Goal: Task Accomplishment & Management: Complete application form

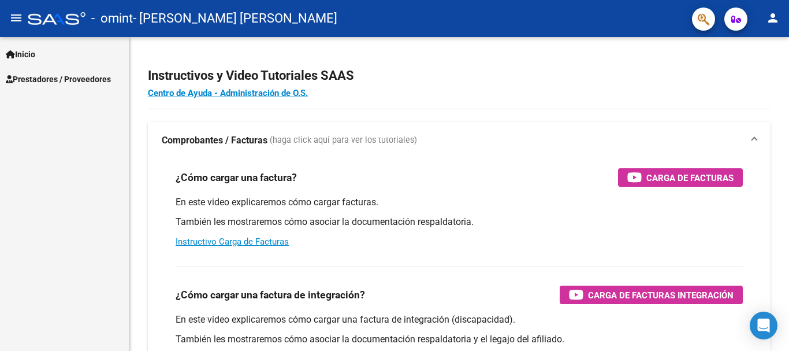
click at [64, 77] on span "Prestadores / Proveedores" at bounding box center [58, 79] width 105 height 13
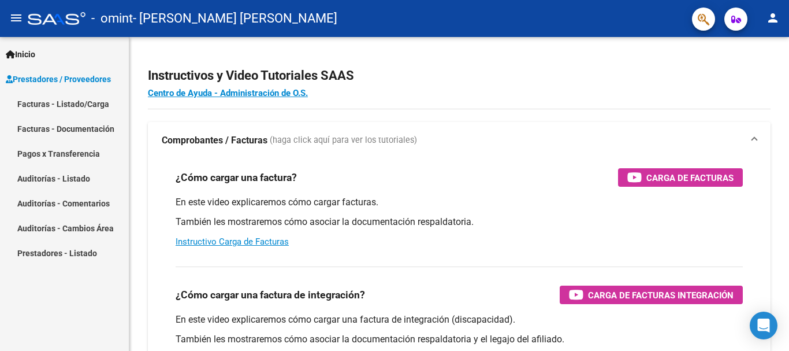
click at [84, 107] on link "Facturas - Listado/Carga" at bounding box center [64, 103] width 129 height 25
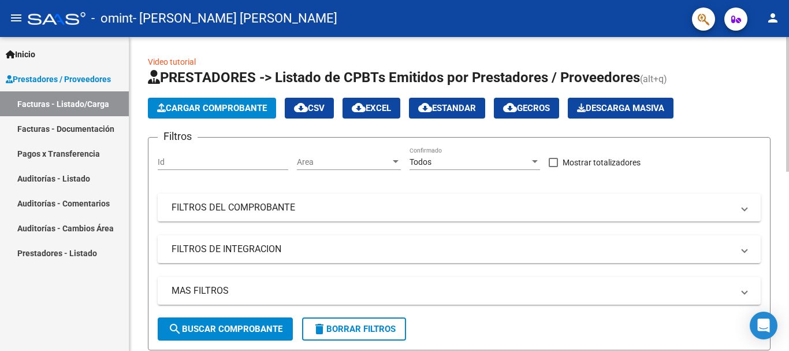
click at [206, 112] on span "Cargar Comprobante" at bounding box center [212, 108] width 110 height 10
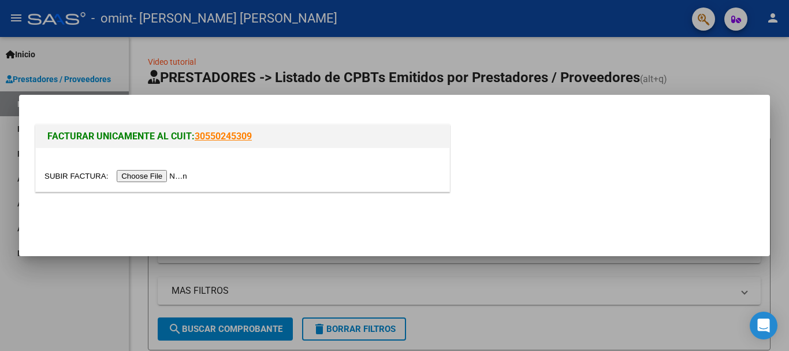
click at [154, 177] on input "file" at bounding box center [117, 176] width 146 height 12
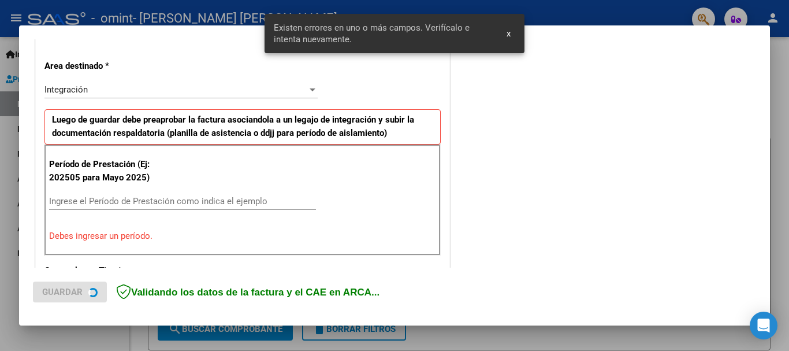
scroll to position [267, 0]
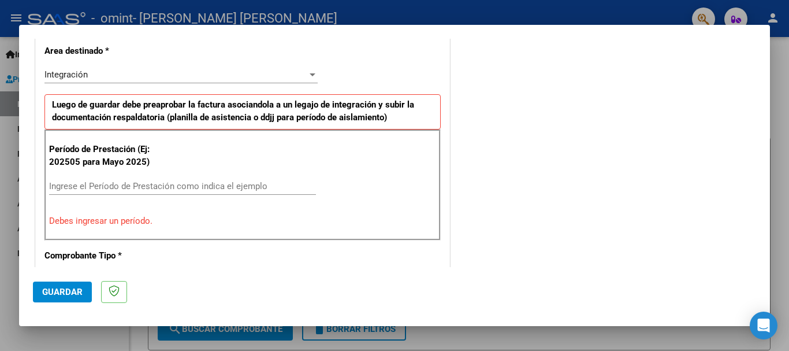
click at [132, 182] on input "Ingrese el Período de Prestación como indica el ejemplo" at bounding box center [182, 186] width 267 height 10
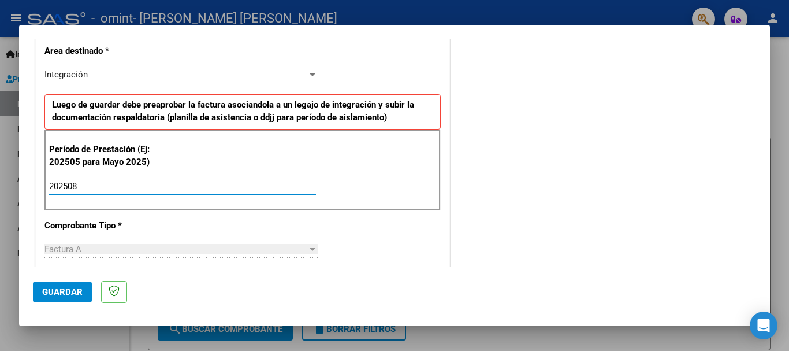
type input "202508"
click at [68, 292] on span "Guardar" at bounding box center [62, 292] width 40 height 10
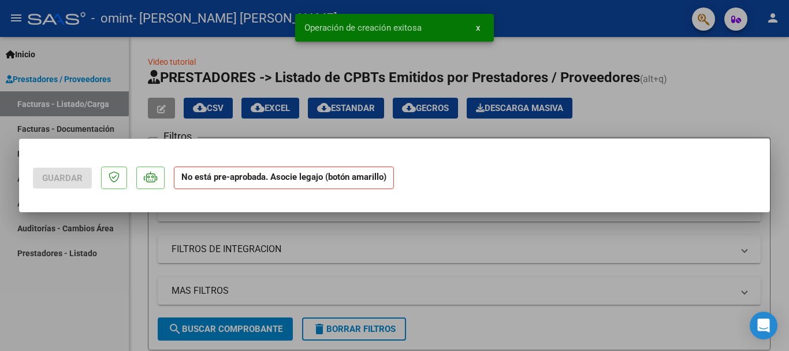
scroll to position [0, 0]
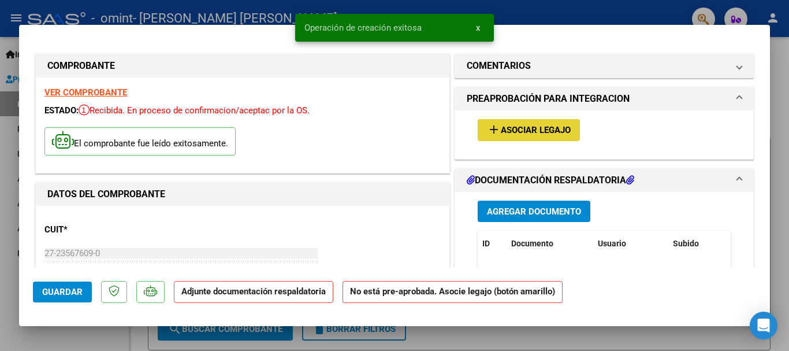
click at [489, 128] on mat-icon "add" at bounding box center [494, 130] width 14 height 14
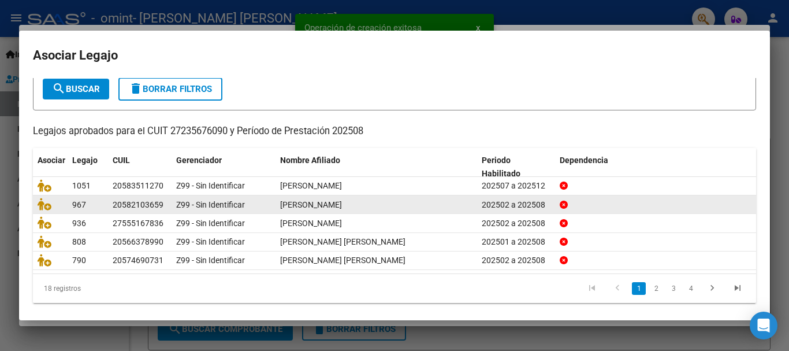
scroll to position [76, 0]
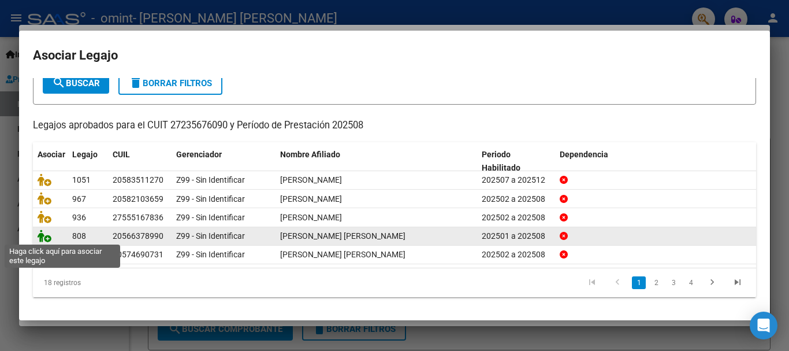
drag, startPoint x: 46, startPoint y: 235, endPoint x: 67, endPoint y: 237, distance: 21.5
click at [46, 235] on icon at bounding box center [45, 235] width 14 height 13
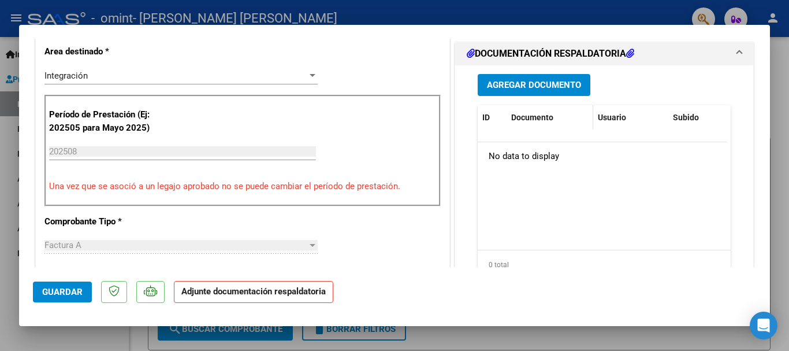
scroll to position [289, 0]
click at [497, 90] on span "Agregar Documento" at bounding box center [534, 85] width 94 height 10
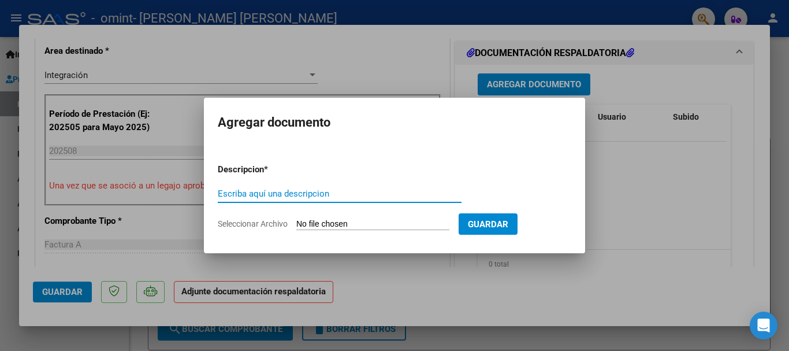
click at [354, 220] on input "Seleccionar Archivo" at bounding box center [372, 224] width 153 height 11
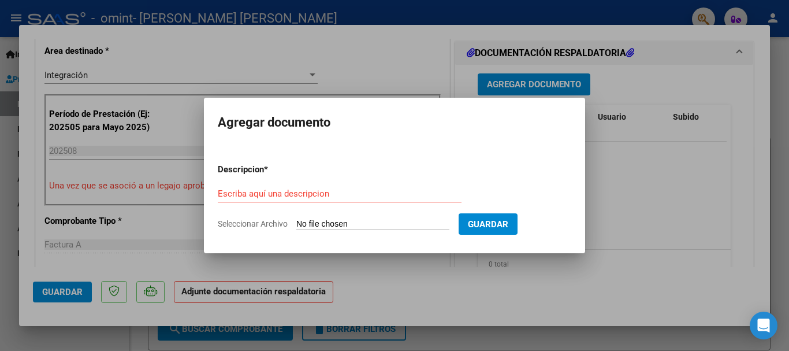
type input "C:\fakepath\[PERSON_NAME] ASIST SAIE [DATE].pdf"
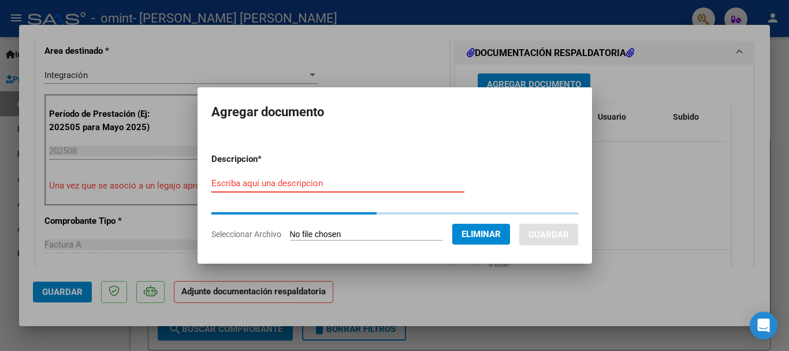
click at [334, 186] on input "Escriba aquí una descripcion" at bounding box center [338, 183] width 253 height 10
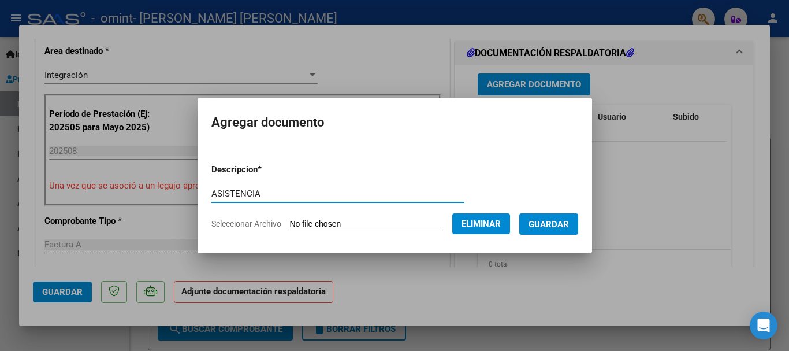
type input "ASISTENCIA"
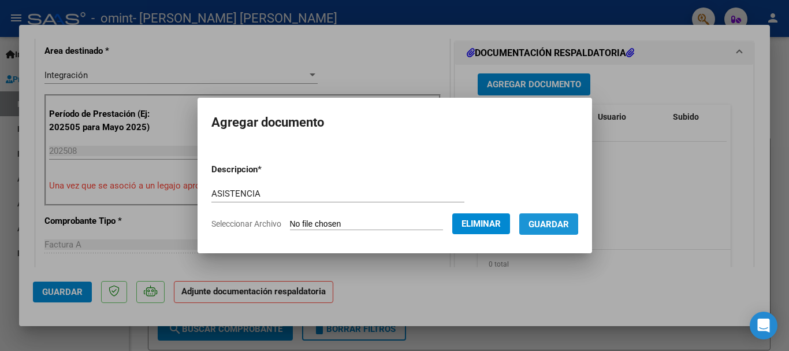
click at [551, 222] on span "Guardar" at bounding box center [549, 224] width 40 height 10
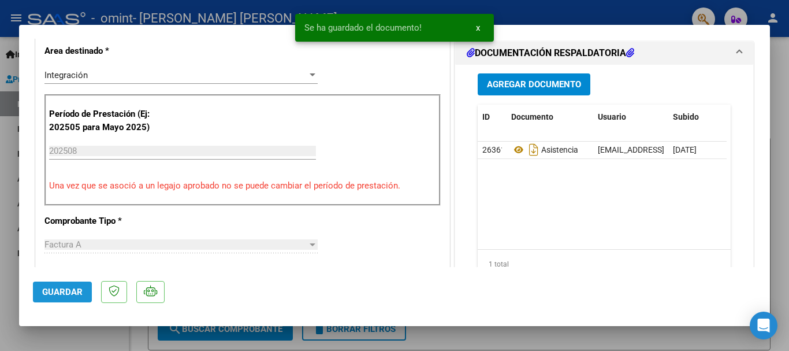
click at [62, 294] on span "Guardar" at bounding box center [62, 292] width 40 height 10
drag, startPoint x: 70, startPoint y: 332, endPoint x: 150, endPoint y: 236, distance: 124.7
click at [72, 332] on div at bounding box center [394, 175] width 789 height 351
type input "$ 0,00"
